Goal: Task Accomplishment & Management: Use online tool/utility

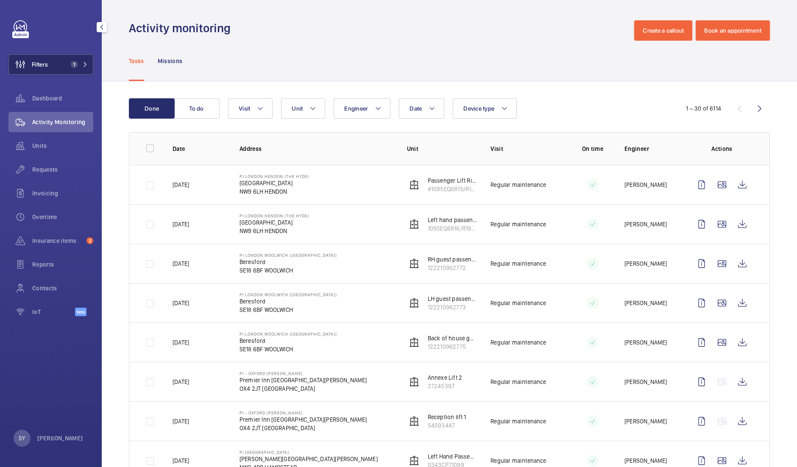
click at [54, 67] on button "Filters 1" at bounding box center [50, 64] width 85 height 20
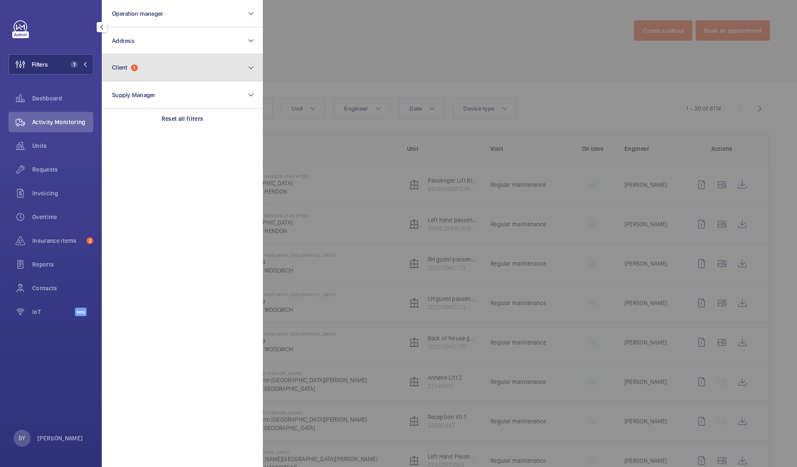
click at [157, 75] on button "Client 1" at bounding box center [182, 67] width 161 height 27
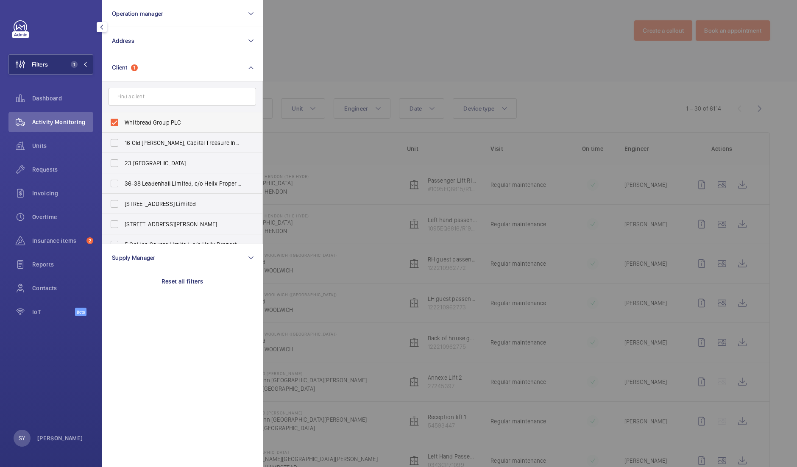
click at [148, 125] on span "Whitbread Group PLC" at bounding box center [183, 122] width 117 height 8
click at [123, 125] on input "Whitbread Group PLC" at bounding box center [114, 122] width 17 height 17
checkbox input "false"
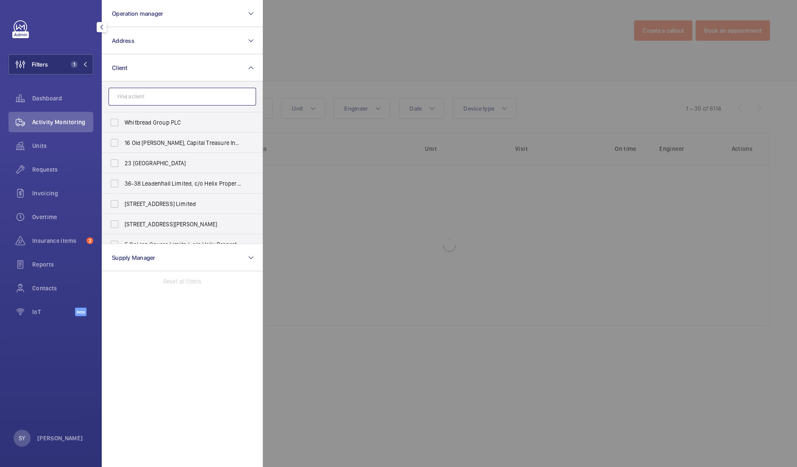
click at [141, 88] on input "text" at bounding box center [181, 97] width 147 height 18
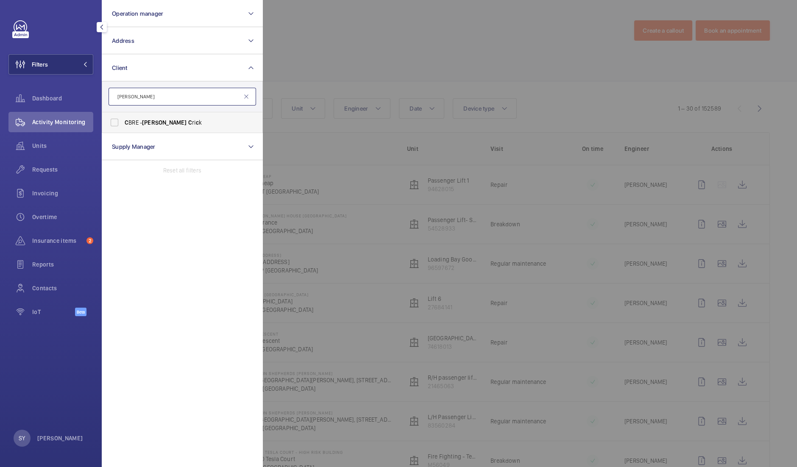
type input "[PERSON_NAME]"
click at [196, 122] on span "c" at bounding box center [197, 122] width 3 height 7
click at [123, 122] on input "C [PERSON_NAME] C ri c k" at bounding box center [114, 122] width 17 height 17
checkbox input "true"
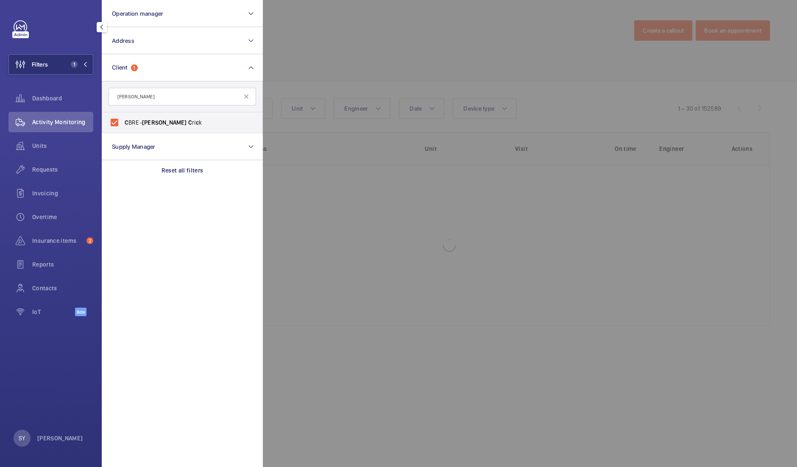
click at [342, 55] on div at bounding box center [661, 233] width 797 height 467
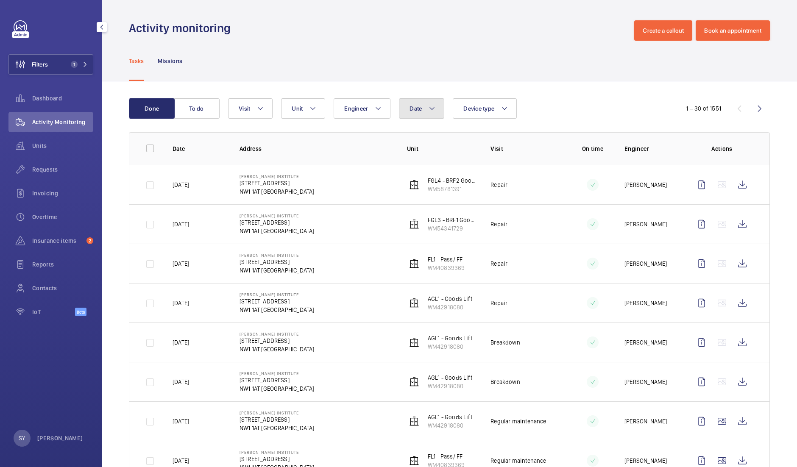
click at [414, 106] on span "Date" at bounding box center [415, 108] width 12 height 7
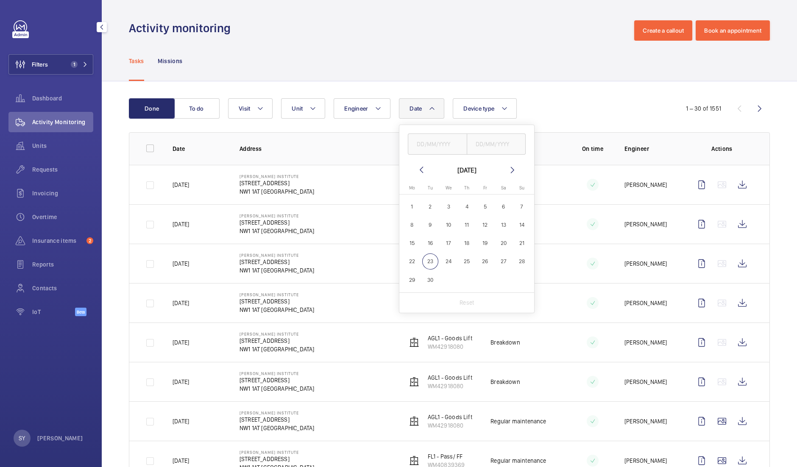
click at [424, 166] on mat-icon at bounding box center [421, 170] width 10 height 10
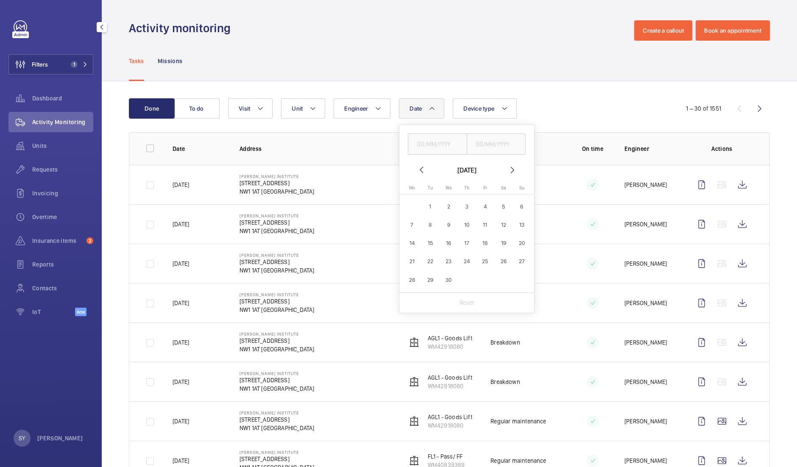
click at [424, 166] on mat-icon at bounding box center [421, 170] width 10 height 10
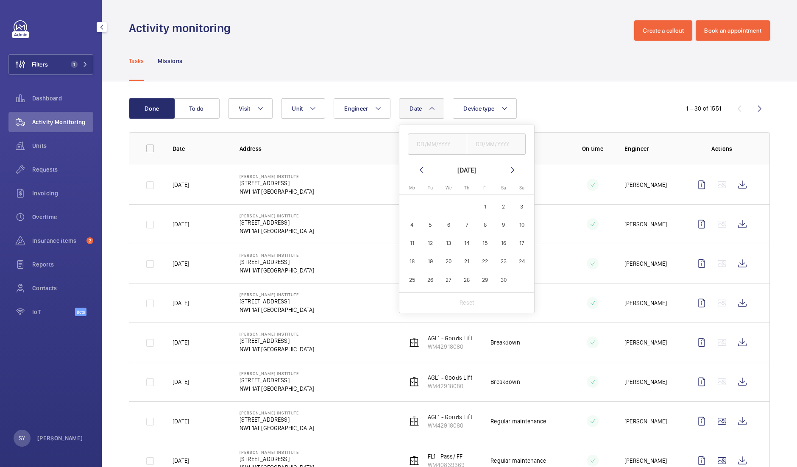
click at [424, 166] on mat-icon at bounding box center [421, 170] width 10 height 10
click at [520, 207] on span "1" at bounding box center [521, 206] width 17 height 17
type input "[DATE]"
click at [508, 140] on input "text" at bounding box center [496, 143] width 59 height 21
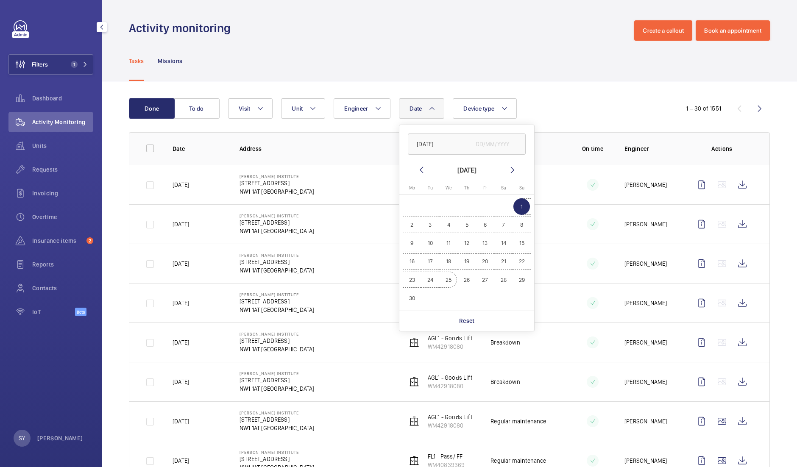
click at [428, 296] on table "[DATE] Mo [DATE] Tu [DATE] We [DATE] Th [DATE] Fr [DATE] Sa [DATE] [DATE] 2 3 4…" at bounding box center [467, 246] width 128 height 122
click at [417, 300] on span "30" at bounding box center [411, 298] width 17 height 17
type input "[DATE]"
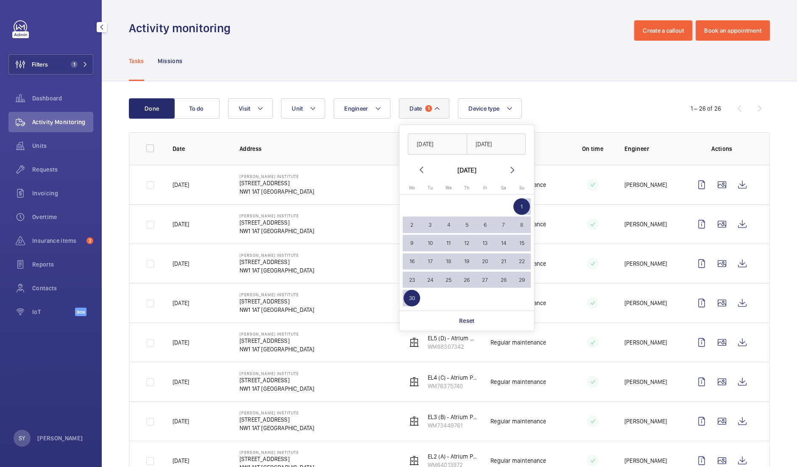
click at [570, 114] on div "Date 1 [DATE] [DATE] [DATE] [DATE] Mo [DATE] Tu [DATE] We [DATE] Th [DATE] Fr […" at bounding box center [448, 108] width 440 height 20
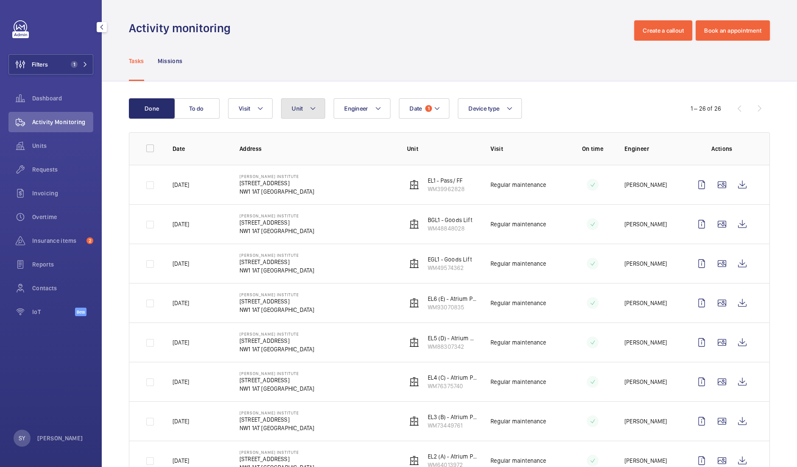
click at [293, 107] on span "Unit" at bounding box center [297, 108] width 11 height 7
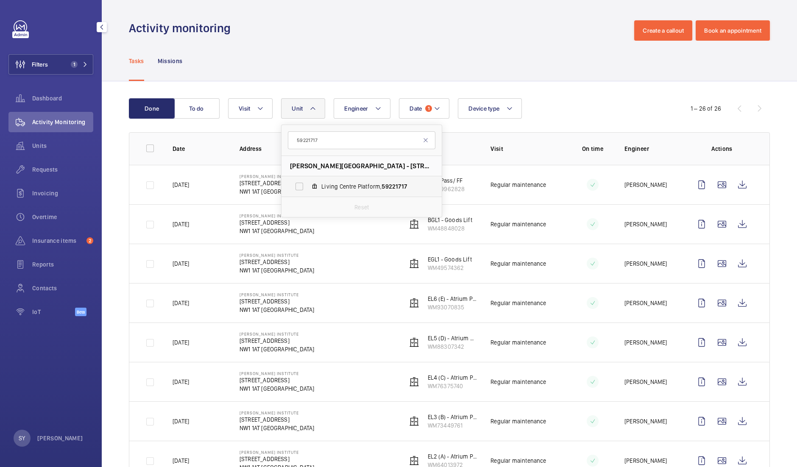
type input "59221717"
click at [379, 179] on label "Living Centre Platform, 59221717" at bounding box center [354, 186] width 147 height 20
click at [308, 179] on input "Living Centre Platform, 59221717" at bounding box center [299, 186] width 17 height 17
checkbox input "true"
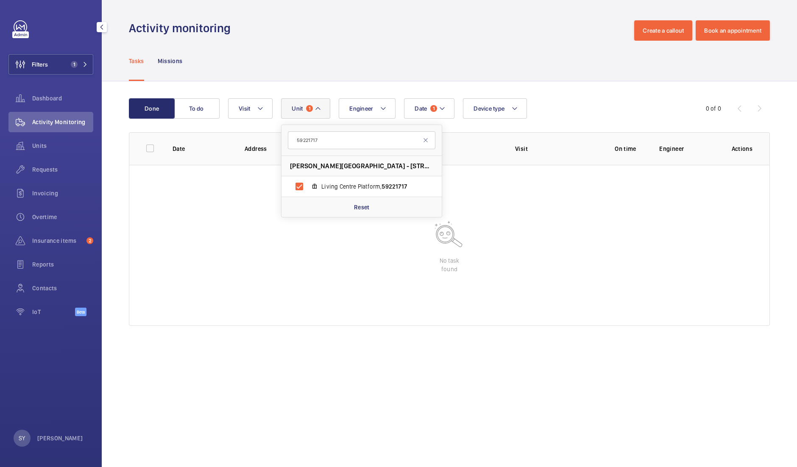
click at [565, 106] on div "Date 1 Engineer Unit 1 59221717 [PERSON_NAME][GEOGRAPHIC_DATA] - [STREET_ADDRES…" at bounding box center [448, 108] width 440 height 20
